Goal: Task Accomplishment & Management: Use online tool/utility

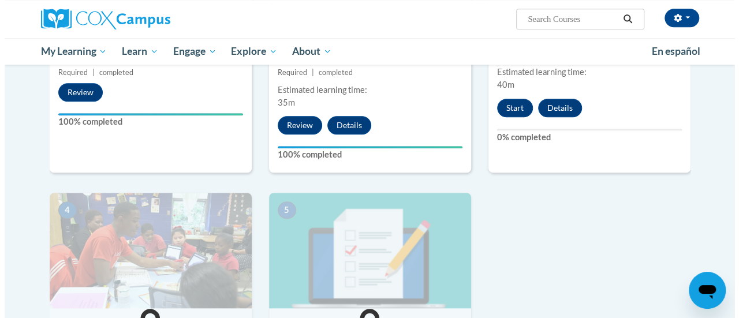
scroll to position [429, 0]
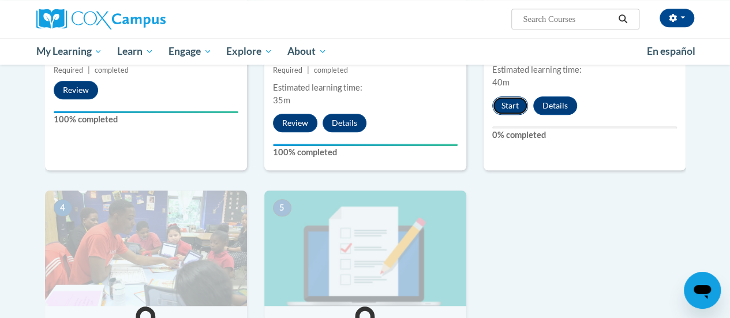
click at [510, 104] on button "Start" at bounding box center [510, 105] width 36 height 18
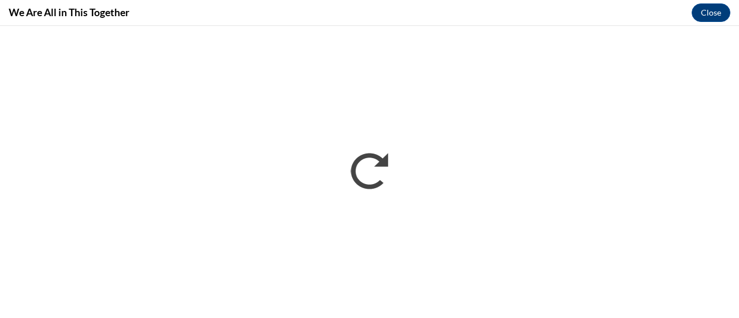
scroll to position [0, 0]
